Goal: Task Accomplishment & Management: Manage account settings

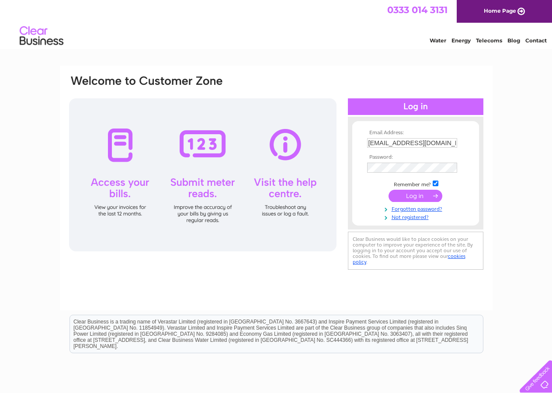
click at [419, 191] on input "submit" at bounding box center [415, 196] width 54 height 12
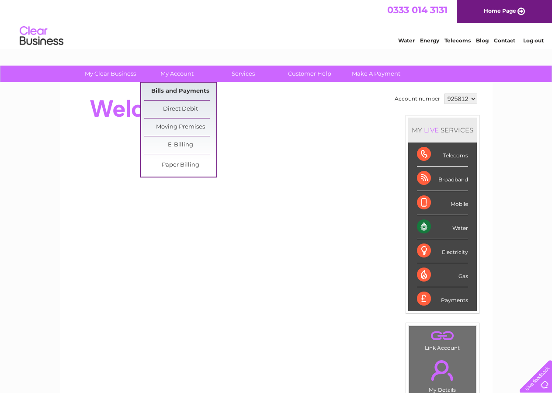
click at [175, 87] on link "Bills and Payments" at bounding box center [180, 91] width 72 height 17
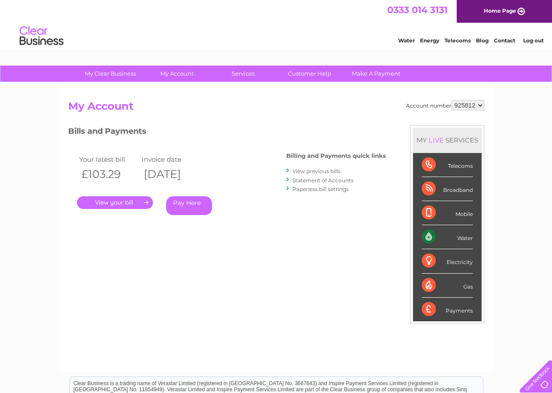
click at [107, 202] on link "." at bounding box center [115, 202] width 76 height 13
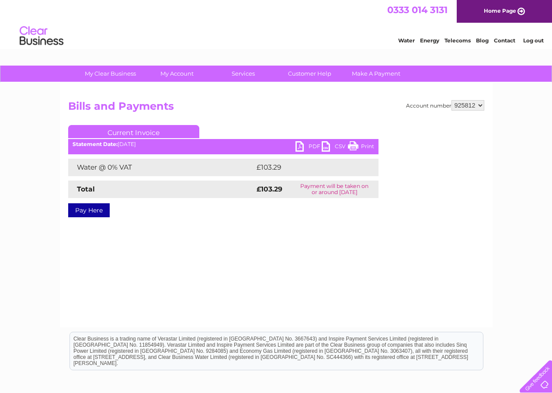
click at [302, 143] on link "PDF" at bounding box center [308, 147] width 26 height 13
